Goal: Task Accomplishment & Management: Manage account settings

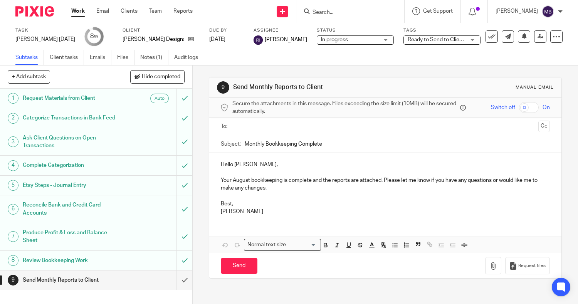
click at [82, 9] on link "Work" at bounding box center [77, 11] width 13 height 8
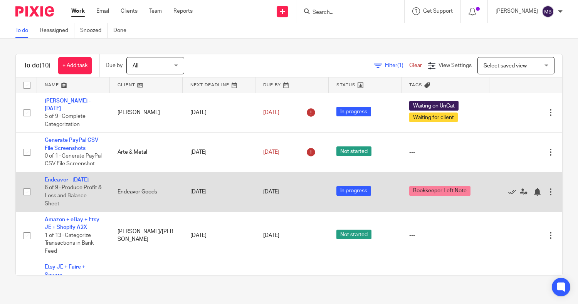
click at [67, 179] on link "Endeavor - Aug 2025" at bounding box center [67, 179] width 44 height 5
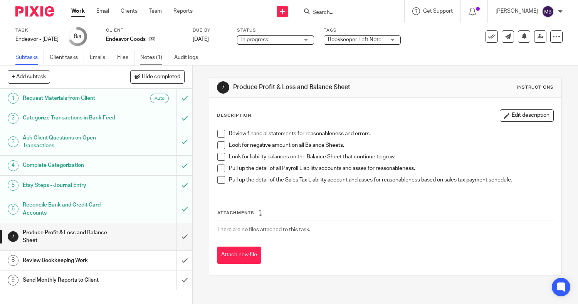
click at [153, 57] on link "Notes (1)" at bounding box center [154, 57] width 28 height 15
click at [25, 39] on div "Endeavor - Aug 2025 Save Endeavor - Aug 2025" at bounding box center [36, 39] width 43 height 8
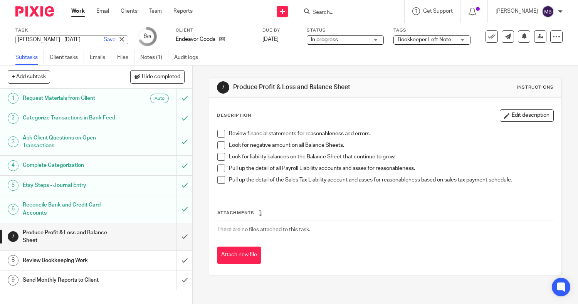
type input "Natalie - August 2025"
click at [102, 39] on div "Save" at bounding box center [115, 40] width 26 height 8
click at [75, 15] on link "Work" at bounding box center [77, 11] width 13 height 8
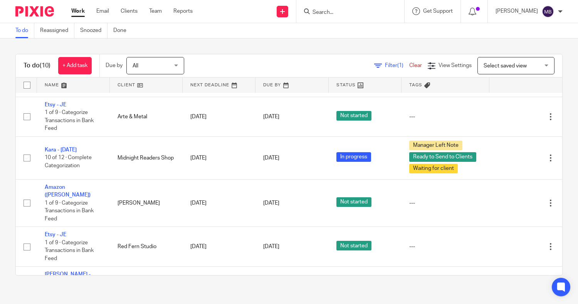
scroll to position [249, 0]
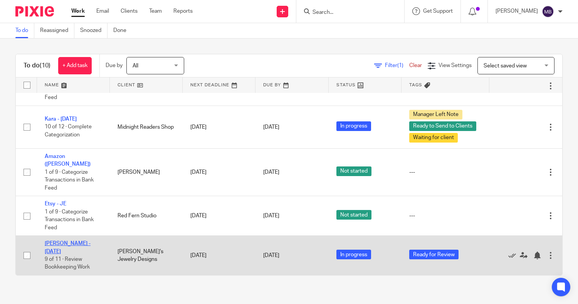
click at [53, 243] on link "[PERSON_NAME] - [DATE]" at bounding box center [68, 247] width 46 height 13
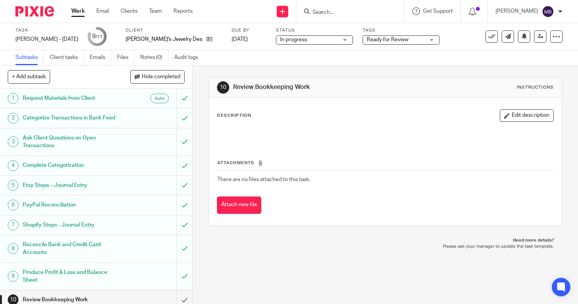
scroll to position [34, 0]
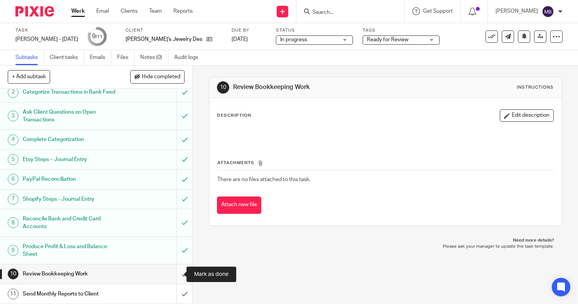
click at [176, 275] on input "submit" at bounding box center [96, 273] width 192 height 19
click at [373, 39] on span "Ready for Review" at bounding box center [388, 39] width 42 height 5
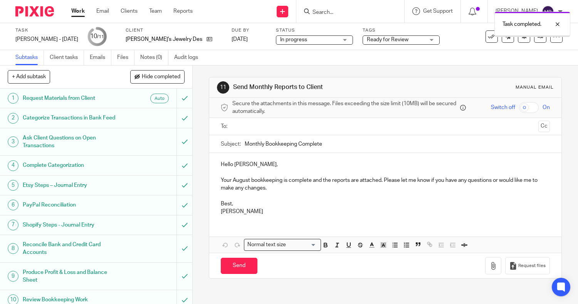
click at [362, 44] on div "Ready for Review" at bounding box center [400, 39] width 77 height 9
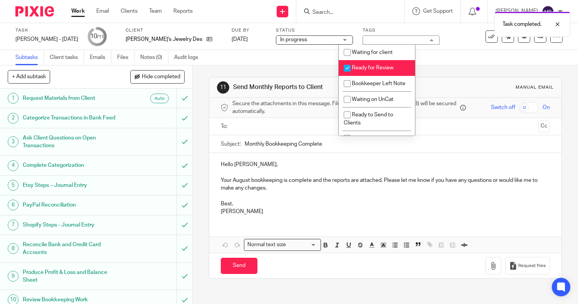
click at [357, 65] on span "Ready for Review" at bounding box center [373, 67] width 42 height 5
checkbox input "false"
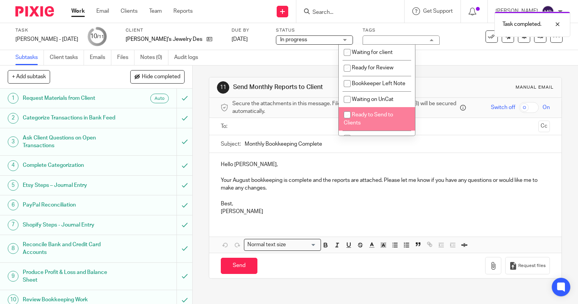
click at [357, 121] on span "Ready to Send to Clients" at bounding box center [368, 118] width 49 height 13
checkbox input "true"
click at [537, 37] on icon at bounding box center [540, 37] width 6 height 6
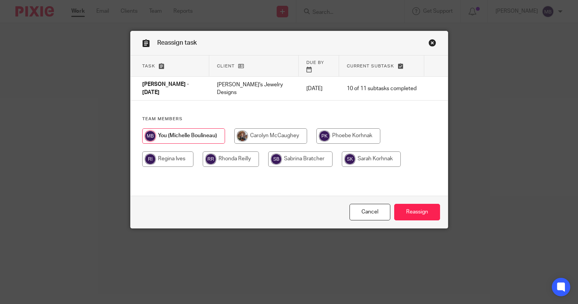
click at [351, 128] on input "radio" at bounding box center [348, 135] width 64 height 15
radio input "true"
click at [435, 208] on input "Reassign" at bounding box center [417, 212] width 46 height 17
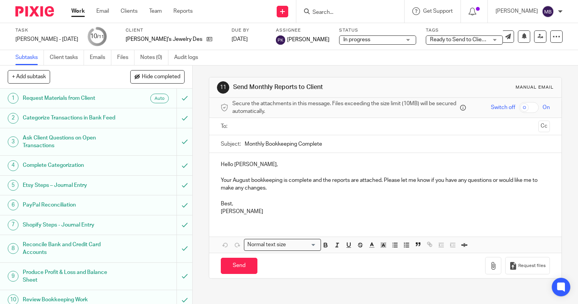
click at [77, 15] on link "Work" at bounding box center [77, 11] width 13 height 8
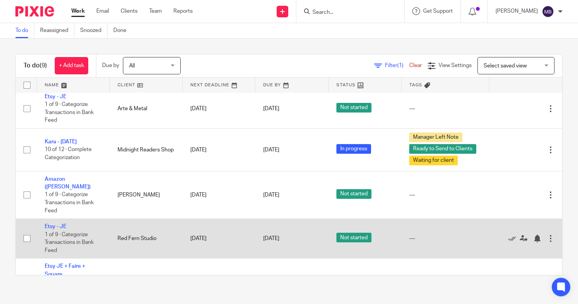
scroll to position [173, 0]
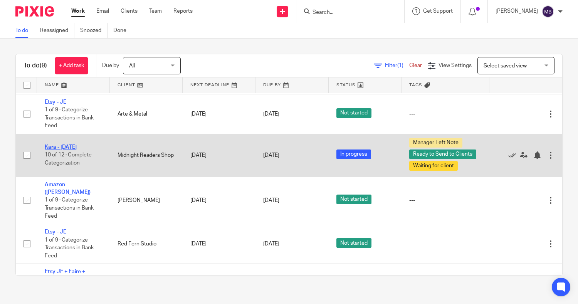
click at [72, 147] on link "Kara - [DATE]" at bounding box center [61, 146] width 32 height 5
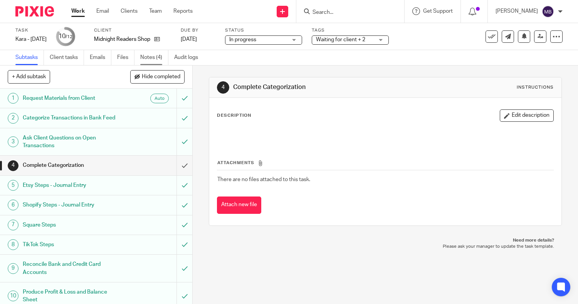
click at [161, 64] on link "Notes (4)" at bounding box center [154, 57] width 28 height 15
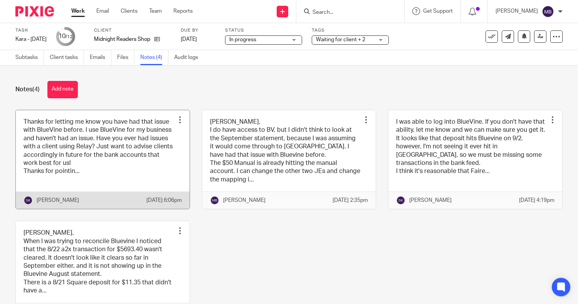
click at [129, 178] on link at bounding box center [103, 159] width 174 height 99
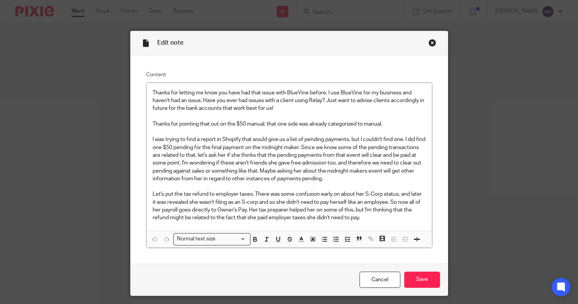
click at [476, 212] on div "Edit note Content Thanks for letting me know you have had that issue with BlueV…" at bounding box center [289, 152] width 578 height 304
click at [521, 191] on div "Edit note Content Thanks for letting me know you have had that issue with BlueV…" at bounding box center [289, 152] width 578 height 304
click at [431, 41] on div "Close this dialog window" at bounding box center [432, 43] width 8 height 8
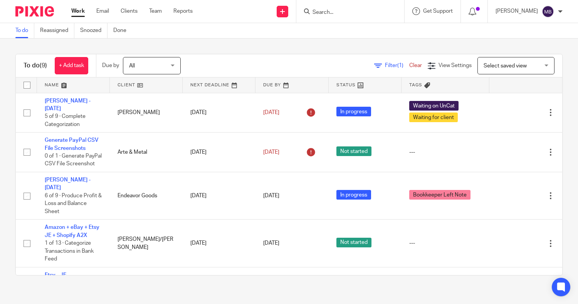
click at [337, 12] on input "Search" at bounding box center [346, 12] width 69 height 7
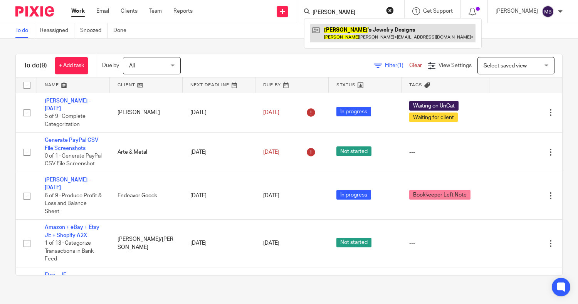
type input "[PERSON_NAME]"
click at [340, 41] on link at bounding box center [392, 33] width 165 height 18
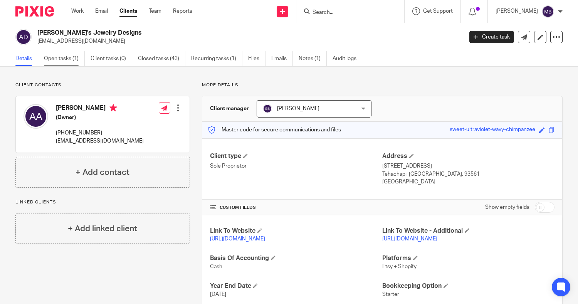
click at [57, 54] on link "Open tasks (1)" at bounding box center [64, 58] width 41 height 15
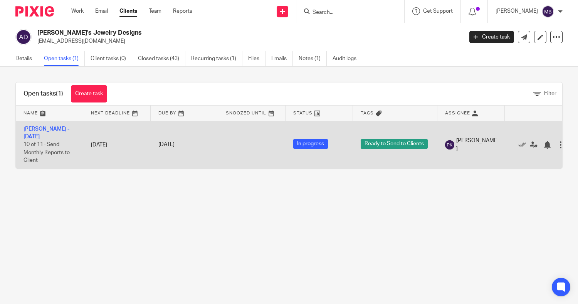
click at [479, 141] on span "Phoebe Korhnak" at bounding box center [476, 145] width 41 height 16
click at [32, 130] on link "[PERSON_NAME] - [DATE]" at bounding box center [46, 132] width 46 height 13
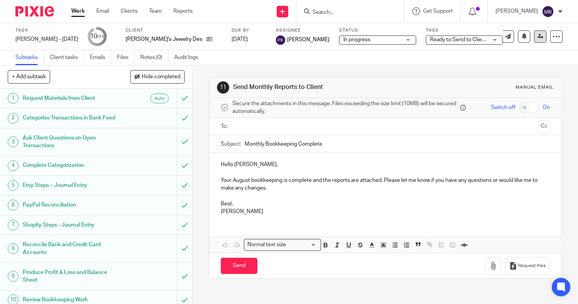
click at [534, 42] on link at bounding box center [540, 36] width 12 height 12
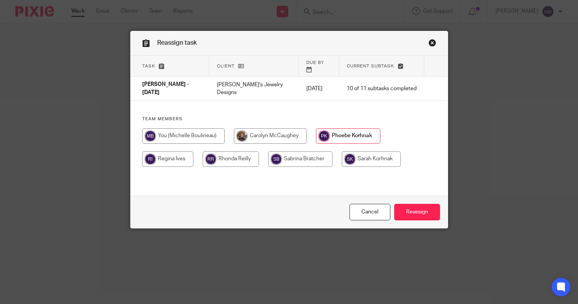
click at [287, 156] on div at bounding box center [289, 151] width 294 height 46
click at [280, 152] on input "radio" at bounding box center [300, 158] width 64 height 15
radio input "true"
click at [411, 215] on input "Reassign" at bounding box center [417, 212] width 46 height 17
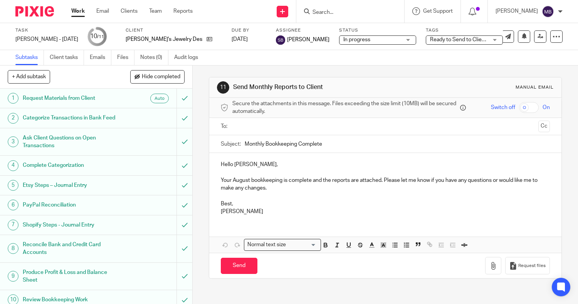
click at [74, 15] on link "Work" at bounding box center [77, 11] width 13 height 8
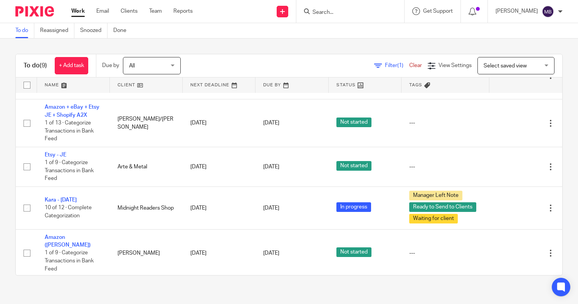
scroll to position [136, 0]
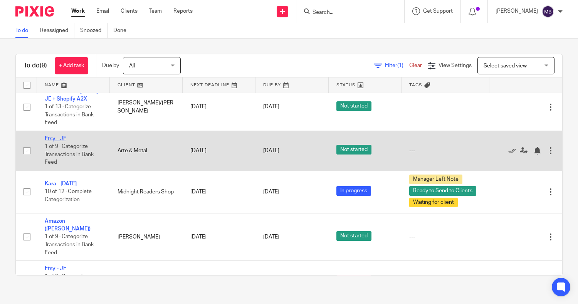
click at [54, 139] on link "Etsy - JE" at bounding box center [56, 138] width 22 height 5
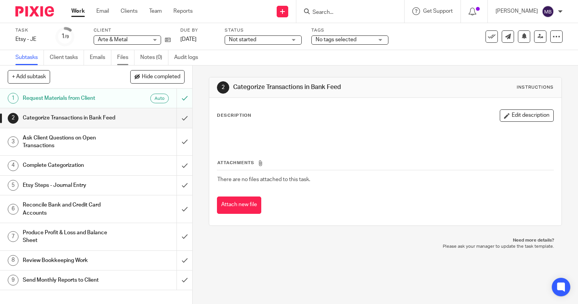
click at [126, 57] on link "Files" at bounding box center [125, 57] width 17 height 15
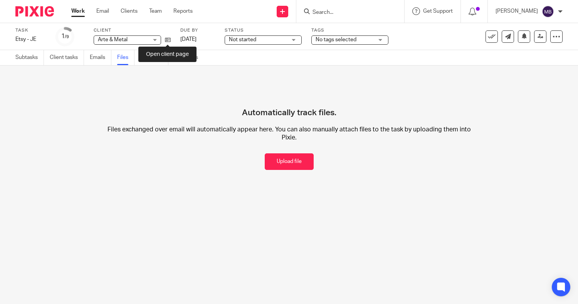
click at [171, 40] on div "Task Etsy - JE Save Etsy - JE 1 /9 Client Arte & Metal Arte & Metal No client s…" at bounding box center [243, 36] width 456 height 18
click at [170, 40] on icon at bounding box center [168, 40] width 6 height 6
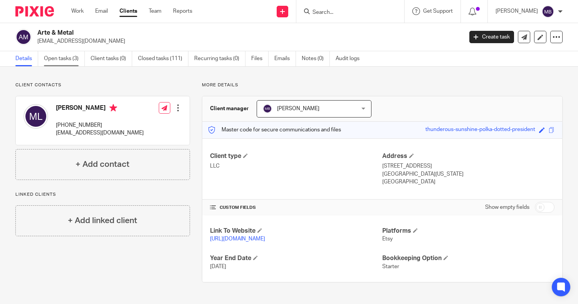
click at [52, 58] on link "Open tasks (3)" at bounding box center [64, 58] width 41 height 15
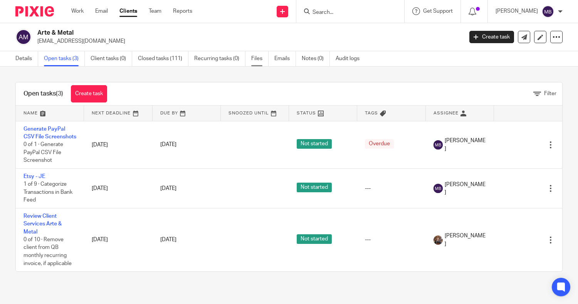
click at [259, 60] on link "Files" at bounding box center [259, 58] width 17 height 15
click at [258, 57] on link "Files" at bounding box center [259, 58] width 17 height 15
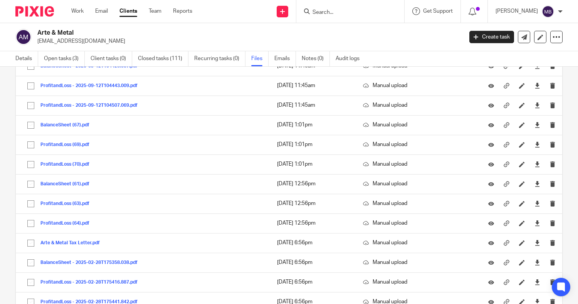
scroll to position [2232, 0]
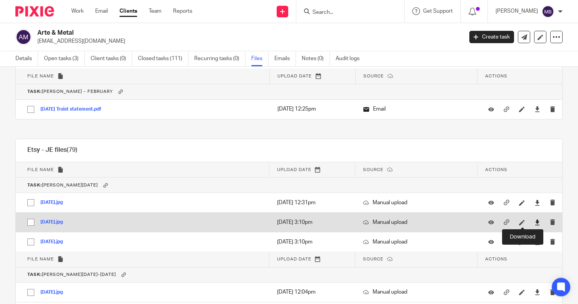
click at [534, 223] on icon at bounding box center [537, 223] width 6 height 6
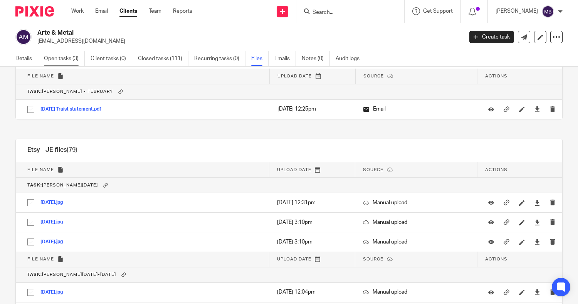
click at [55, 62] on link "Open tasks (3)" at bounding box center [64, 58] width 41 height 15
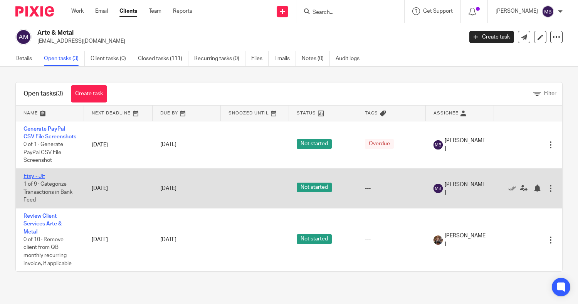
click at [37, 179] on link "Etsy - JE" at bounding box center [34, 176] width 22 height 5
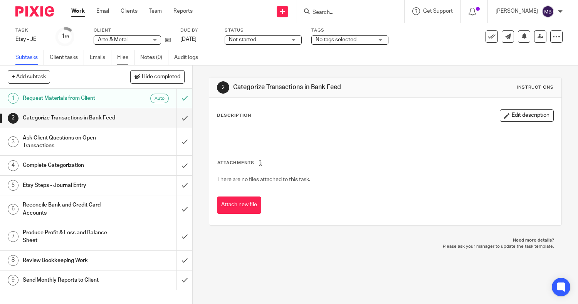
click at [126, 59] on link "Files" at bounding box center [125, 57] width 17 height 15
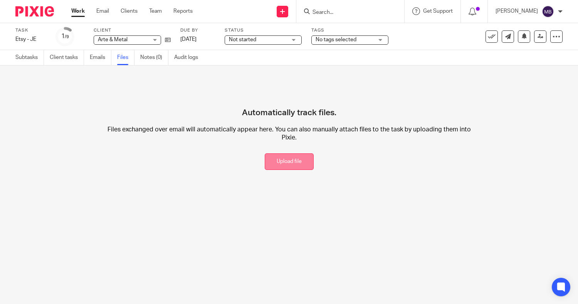
click at [284, 158] on button "Upload file" at bounding box center [289, 161] width 49 height 17
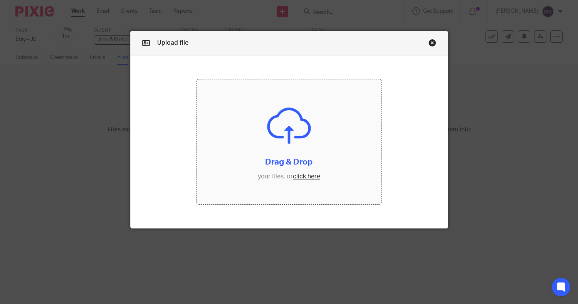
click at [288, 154] on input "file" at bounding box center [289, 141] width 184 height 125
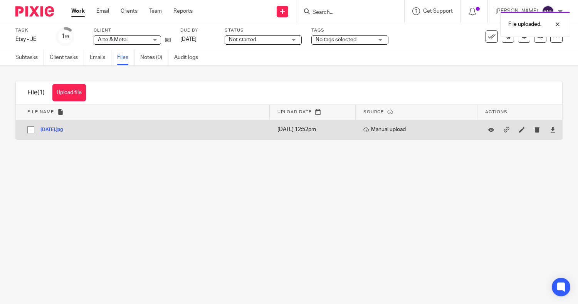
click at [57, 130] on button "[DATE].jpg" at bounding box center [54, 129] width 28 height 5
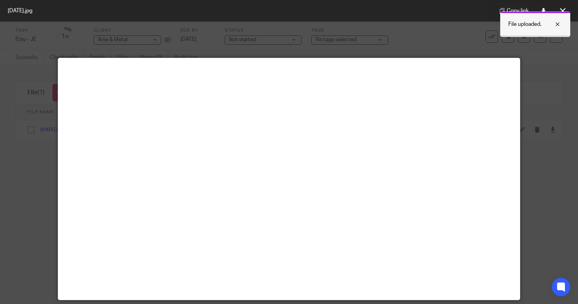
click at [558, 26] on div at bounding box center [551, 24] width 21 height 9
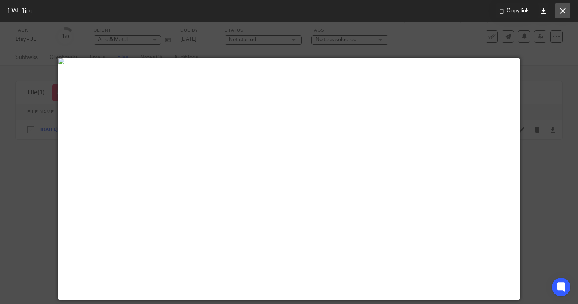
click at [565, 13] on button at bounding box center [562, 10] width 15 height 15
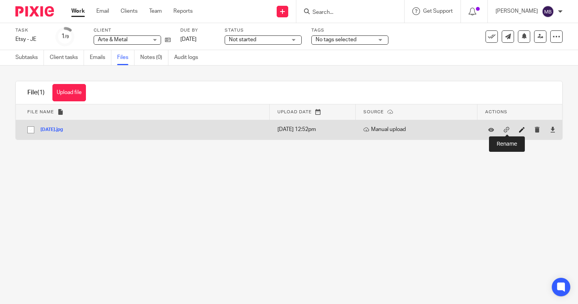
click at [519, 131] on icon at bounding box center [522, 130] width 6 height 6
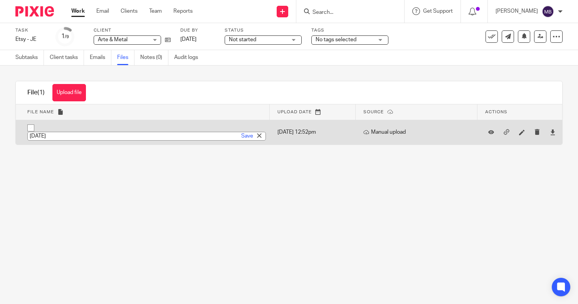
click at [179, 136] on input "[DATE]" at bounding box center [146, 136] width 238 height 9
type input "[DATE] Etsy Screenshot"
click at [241, 137] on link "Save" at bounding box center [247, 136] width 12 height 8
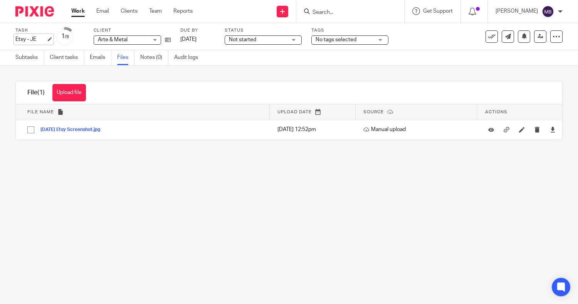
click at [28, 40] on div "Etsy - JE Save Etsy - JE" at bounding box center [30, 39] width 31 height 8
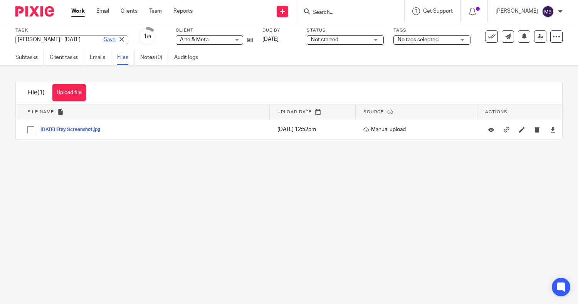
type input "[PERSON_NAME] - [DATE]"
click at [104, 39] on link "Save" at bounding box center [110, 40] width 12 height 8
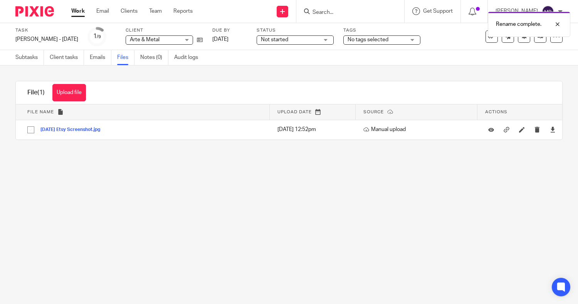
click at [269, 45] on div "Status Not started Not started Not started In progress 1" at bounding box center [294, 36] width 77 height 18
click at [269, 44] on div "Not started Not started" at bounding box center [294, 39] width 77 height 9
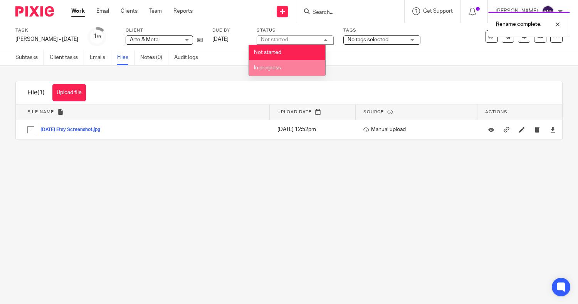
click at [265, 62] on li "In progress" at bounding box center [287, 68] width 76 height 16
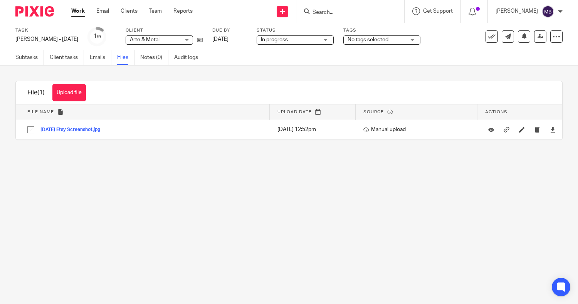
click at [52, 172] on main "Task Michael - August 2025 Save Michael - August 2025 1 /9 Client Arte & Metal …" at bounding box center [289, 152] width 578 height 304
click at [27, 60] on link "Subtasks" at bounding box center [29, 57] width 28 height 15
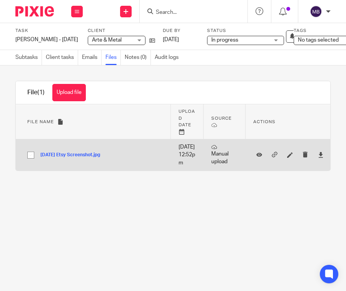
click at [59, 158] on button "[DATE] Etsy Screenshot.jpg" at bounding box center [72, 155] width 65 height 5
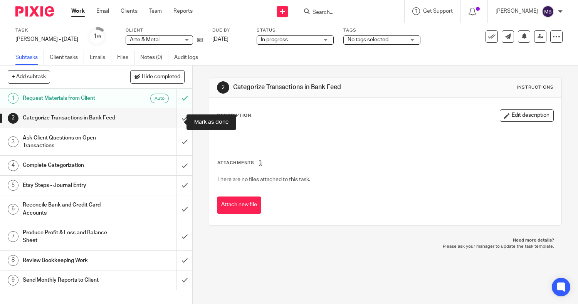
click at [176, 122] on input "submit" at bounding box center [96, 117] width 192 height 19
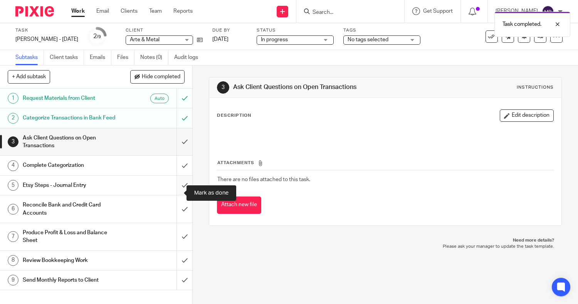
click at [176, 195] on input "submit" at bounding box center [96, 185] width 192 height 19
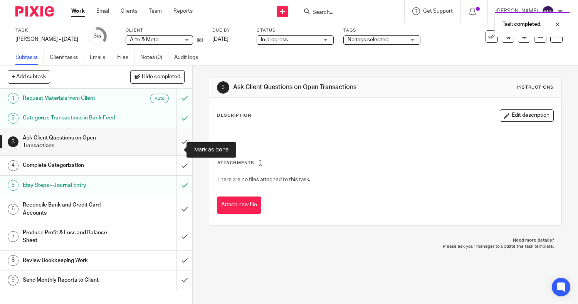
click at [174, 148] on input "submit" at bounding box center [96, 141] width 192 height 27
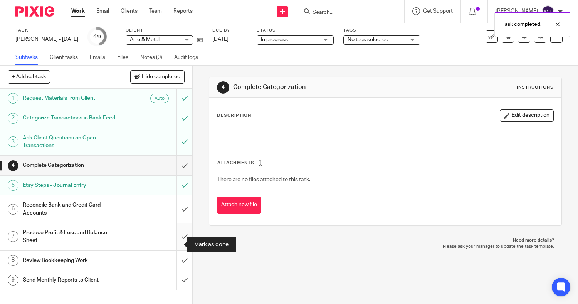
click at [174, 243] on input "submit" at bounding box center [96, 236] width 192 height 27
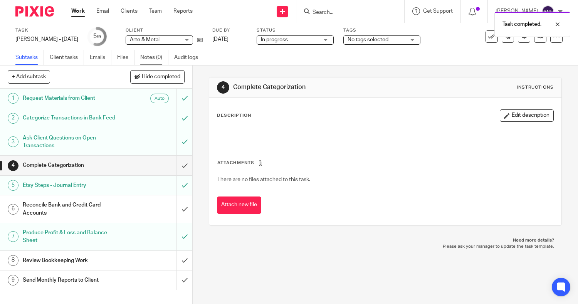
click at [149, 60] on link "Notes (0)" at bounding box center [154, 57] width 28 height 15
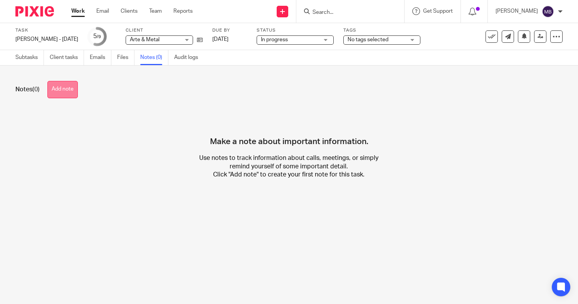
click at [62, 87] on button "Add note" at bounding box center [62, 89] width 30 height 17
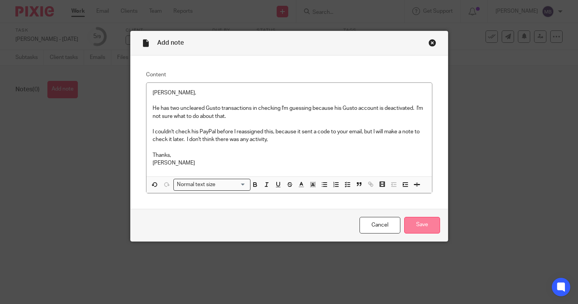
click at [414, 230] on input "Save" at bounding box center [422, 225] width 36 height 17
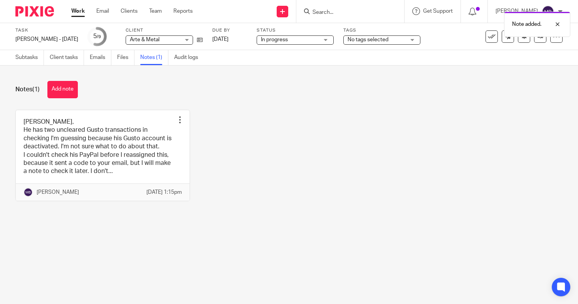
click at [360, 43] on span "No tags selected" at bounding box center [376, 40] width 58 height 8
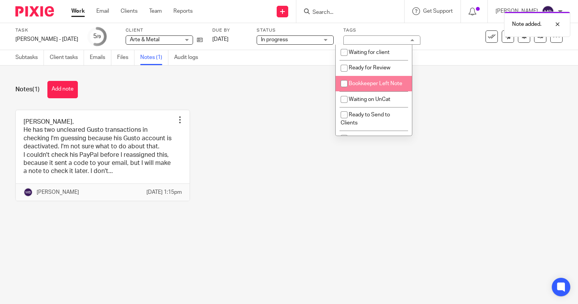
click at [356, 83] on span "Bookkeeper Left Note" at bounding box center [376, 83] width 54 height 5
checkbox input "true"
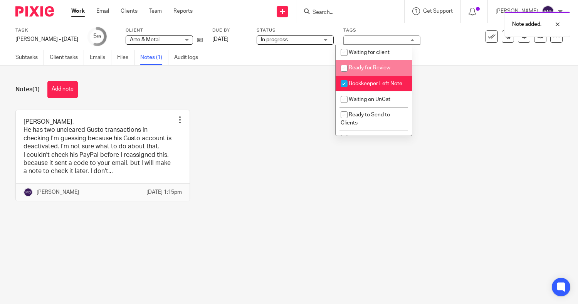
click at [350, 64] on input "checkbox" at bounding box center [344, 68] width 15 height 15
checkbox input "true"
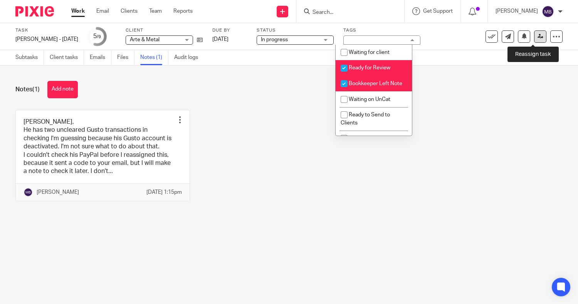
click at [537, 38] on icon at bounding box center [540, 37] width 6 height 6
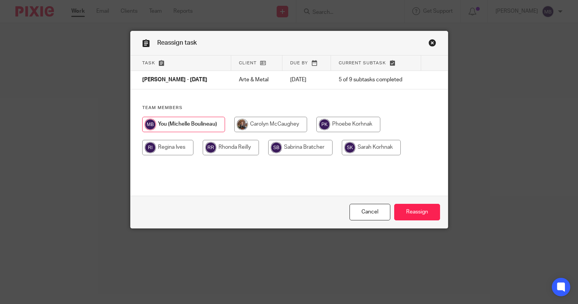
click at [366, 146] on input "radio" at bounding box center [371, 147] width 59 height 15
radio input "true"
click at [401, 210] on input "Reassign" at bounding box center [417, 212] width 46 height 17
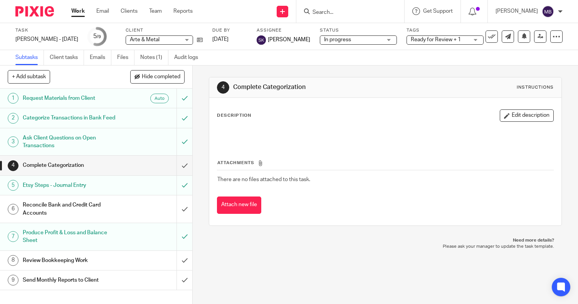
click at [83, 10] on link "Work" at bounding box center [77, 11] width 13 height 8
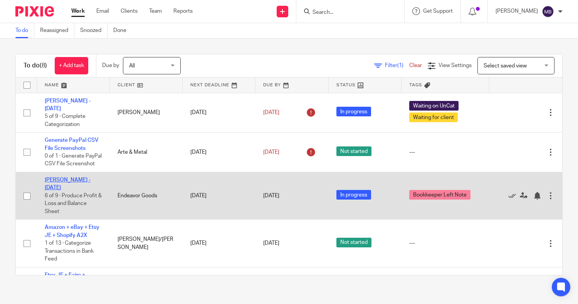
click at [65, 178] on link "[PERSON_NAME] - [DATE]" at bounding box center [68, 183] width 46 height 13
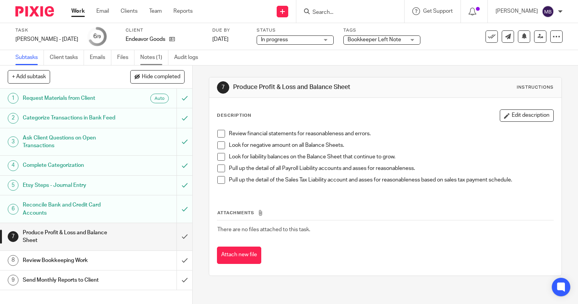
click at [147, 58] on link "Notes (1)" at bounding box center [154, 57] width 28 height 15
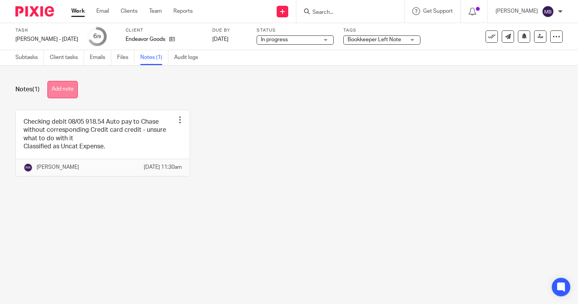
click at [67, 83] on button "Add note" at bounding box center [62, 89] width 30 height 17
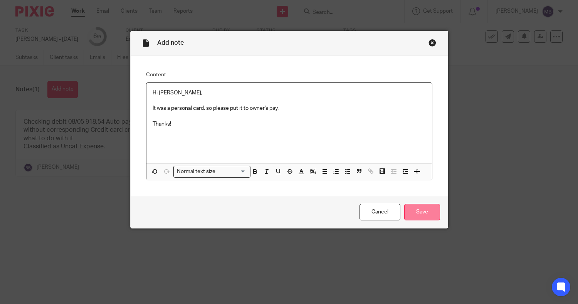
click at [407, 210] on input "Save" at bounding box center [422, 212] width 36 height 17
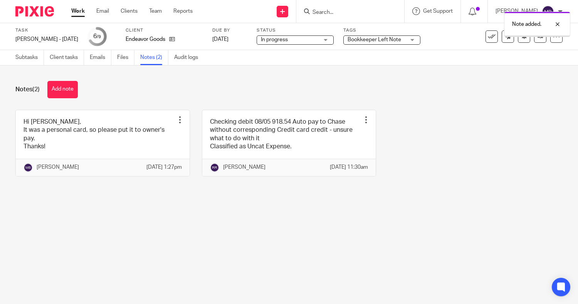
click at [355, 44] on div "Bookkeeper Left Note" at bounding box center [381, 39] width 77 height 9
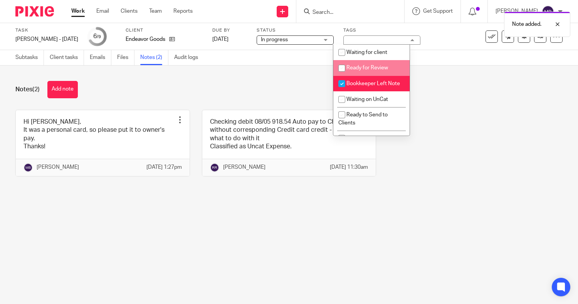
click at [343, 77] on input "checkbox" at bounding box center [341, 83] width 15 height 15
checkbox input "false"
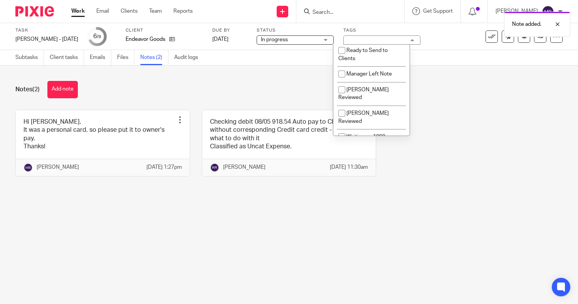
scroll to position [75, 0]
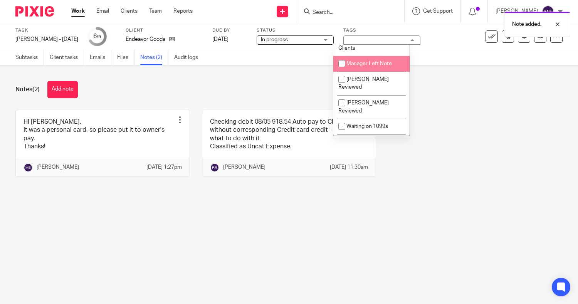
click at [370, 66] on span "Manager Left Note" at bounding box center [368, 63] width 45 height 5
checkbox input "true"
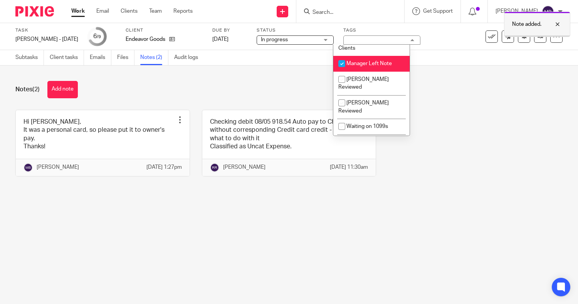
click at [536, 36] on div at bounding box center [536, 35] width 65 height 1
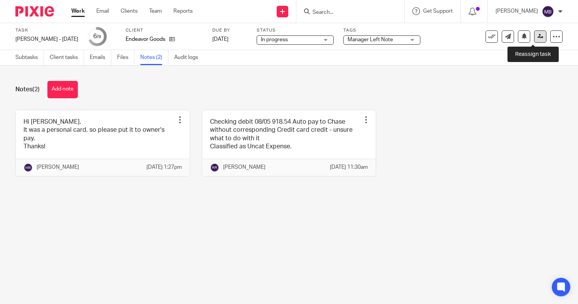
click at [537, 36] on icon at bounding box center [540, 37] width 6 height 6
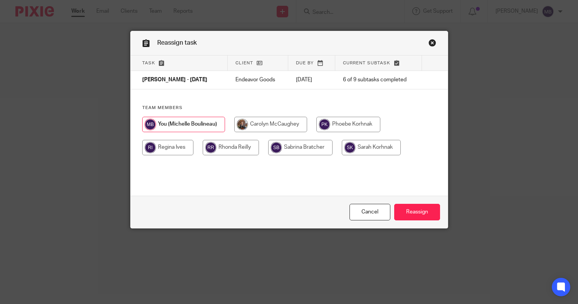
click at [215, 150] on input "radio" at bounding box center [231, 147] width 56 height 15
radio input "true"
click at [402, 207] on input "Reassign" at bounding box center [417, 212] width 46 height 17
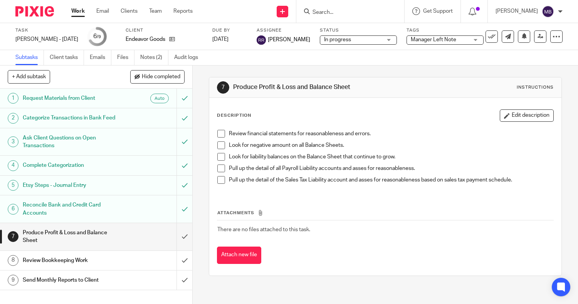
click at [77, 9] on link "Work" at bounding box center [77, 11] width 13 height 8
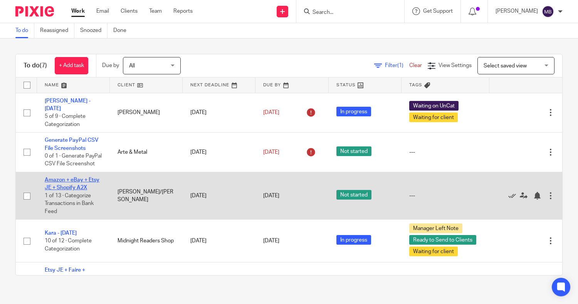
click at [69, 178] on link "Amazon + eBay + Etsy JE + Shopify A2X" at bounding box center [72, 183] width 55 height 13
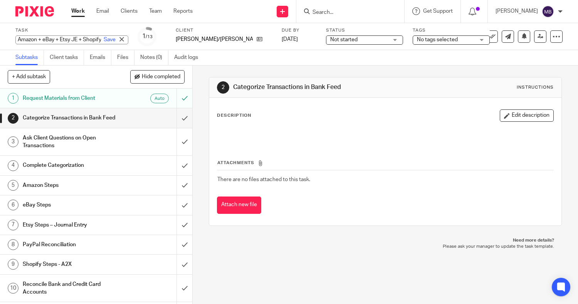
click at [47, 38] on div "Amazon + eBay + Etsy JE + Shopify A2X Save Amazon + eBay + Etsy JE + Shopify A2X" at bounding box center [71, 39] width 113 height 9
type input "Tomer - [DATE]"
click at [104, 42] on link "Save" at bounding box center [110, 40] width 12 height 8
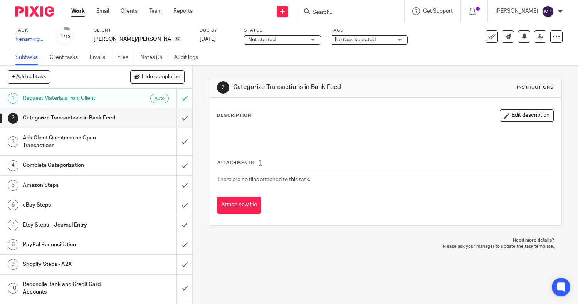
click at [262, 36] on span "Not started" at bounding box center [277, 40] width 58 height 8
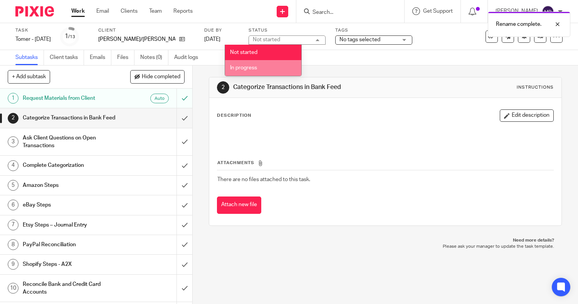
click at [250, 65] on span "In progress" at bounding box center [243, 67] width 27 height 5
